Goal: Transaction & Acquisition: Obtain resource

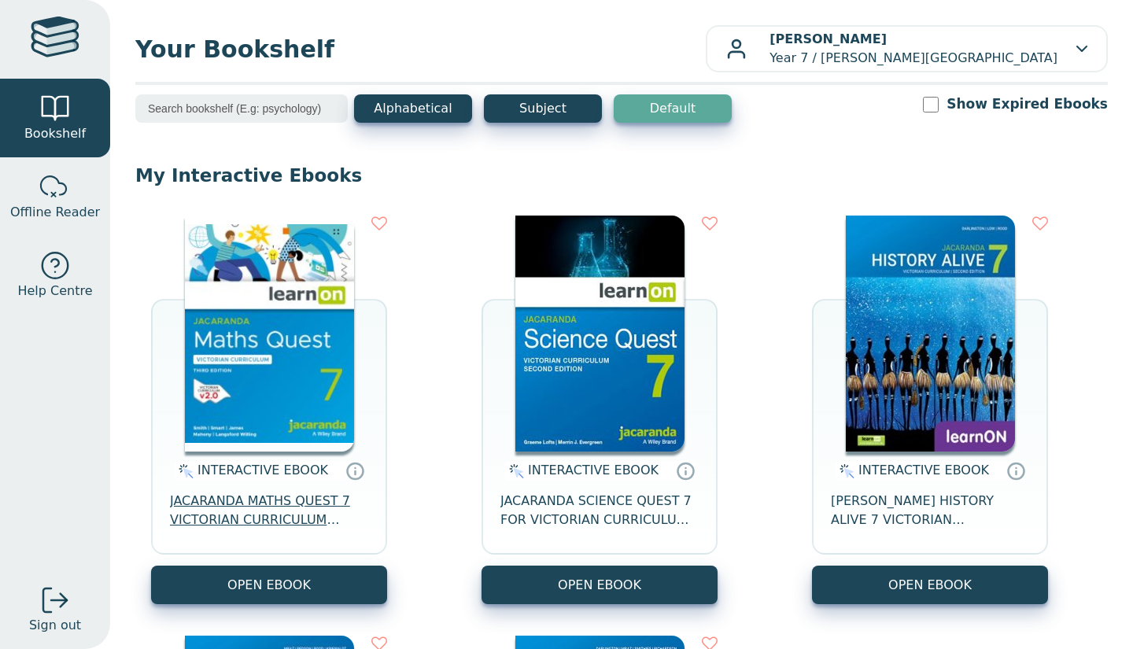
click at [283, 503] on span "JACARANDA MATHS QUEST 7 VICTORIAN CURRICULUM LEARNON EBOOK 3E" at bounding box center [269, 511] width 198 height 38
click at [217, 516] on span "JACARANDA MATHS QUEST 7 VICTORIAN CURRICULUM LEARNON EBOOK 3E" at bounding box center [269, 511] width 198 height 38
click at [293, 518] on span "JACARANDA MATHS QUEST 7 VICTORIAN CURRICULUM LEARNON EBOOK 3E" at bounding box center [269, 511] width 198 height 38
